Goal: Navigation & Orientation: Go to known website

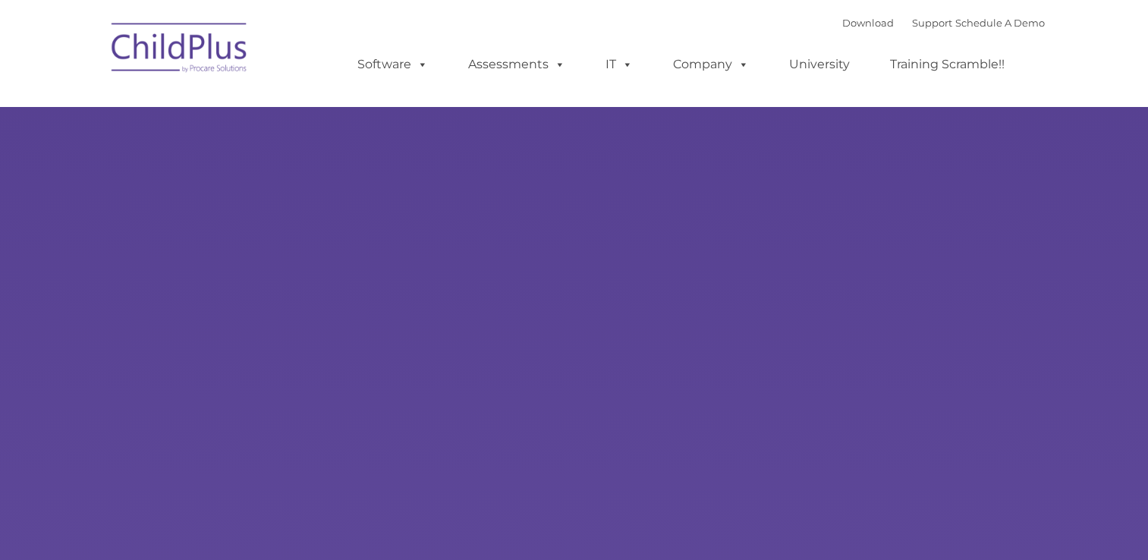
select select "MEDIUM"
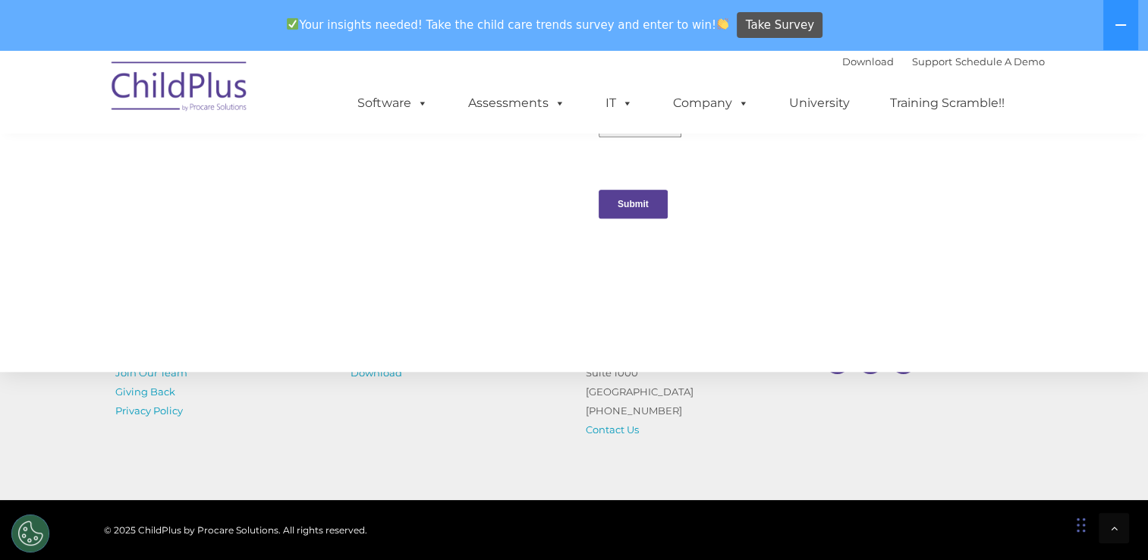
scroll to position [1733, 0]
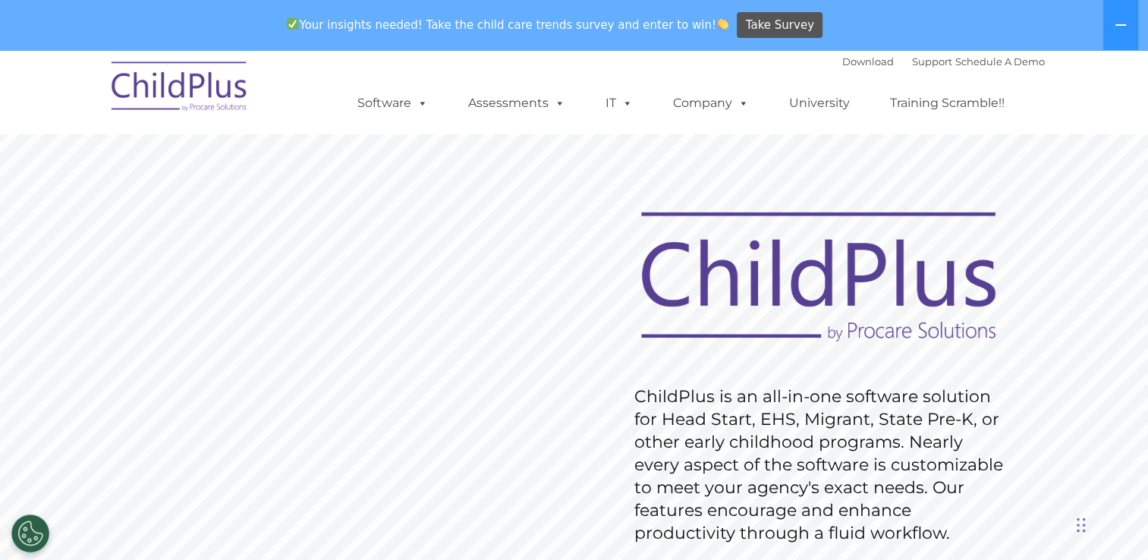
click at [1078, 526] on div "Chat Widget" at bounding box center [1110, 523] width 76 height 73
click at [1105, 313] on rs-slide "Request Pricing ChildPlus is an all-in-one software solution for Head Start, EH…" at bounding box center [574, 444] width 1148 height 683
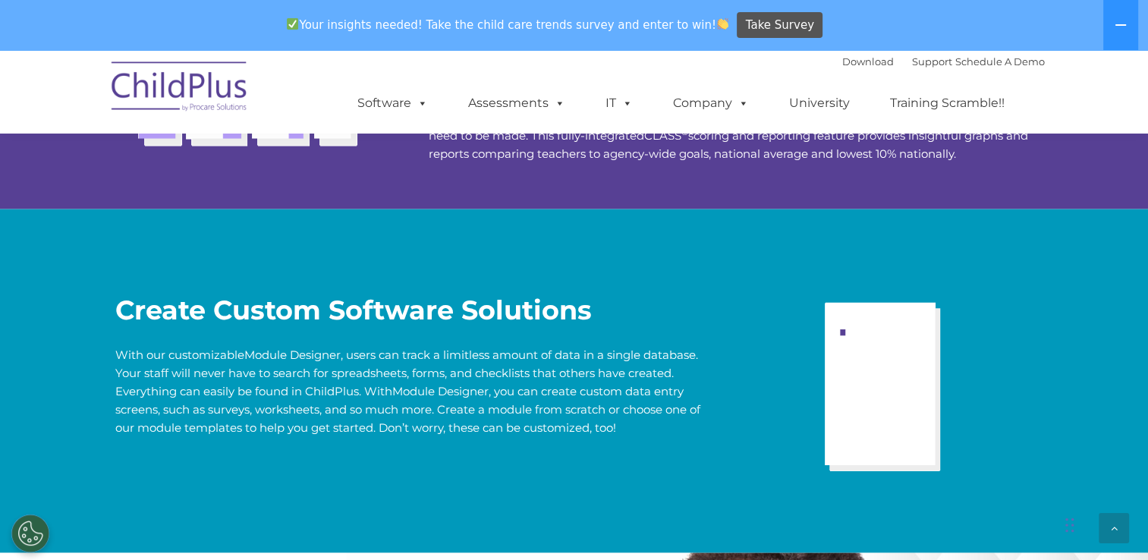
scroll to position [3635, 0]
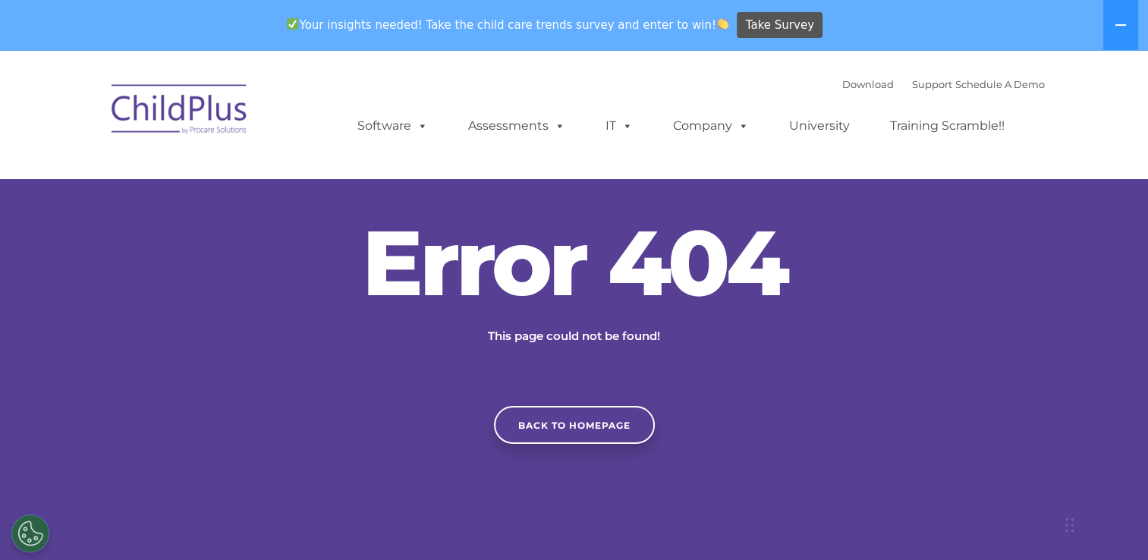
click at [572, 102] on ul "Software ChildPlus: The original and most widely-used Head Start data managemen…" at bounding box center [686, 126] width 718 height 61
